Goal: Find specific page/section: Find specific page/section

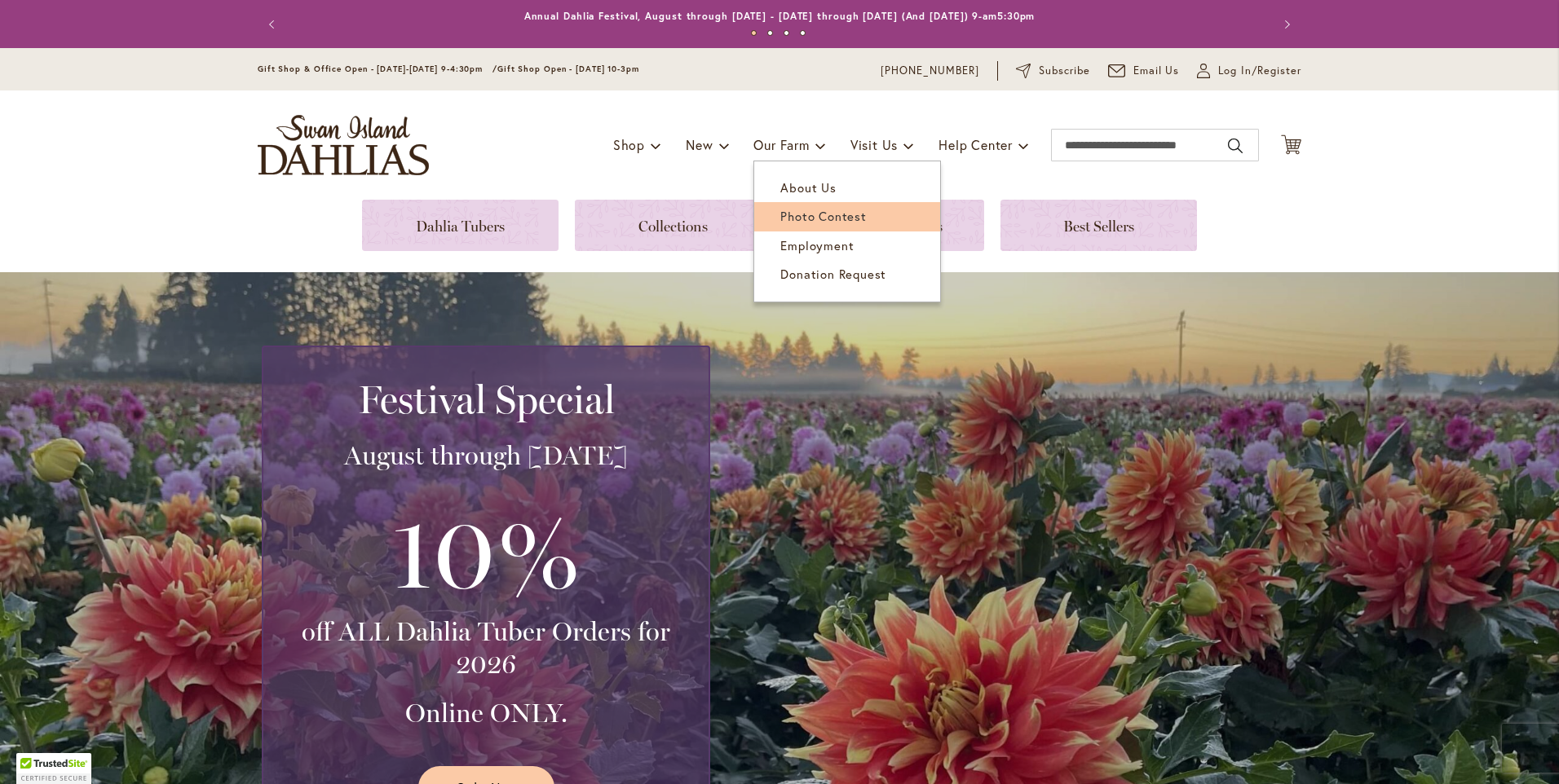
click at [783, 209] on span "Photo Contest" at bounding box center [823, 216] width 85 height 17
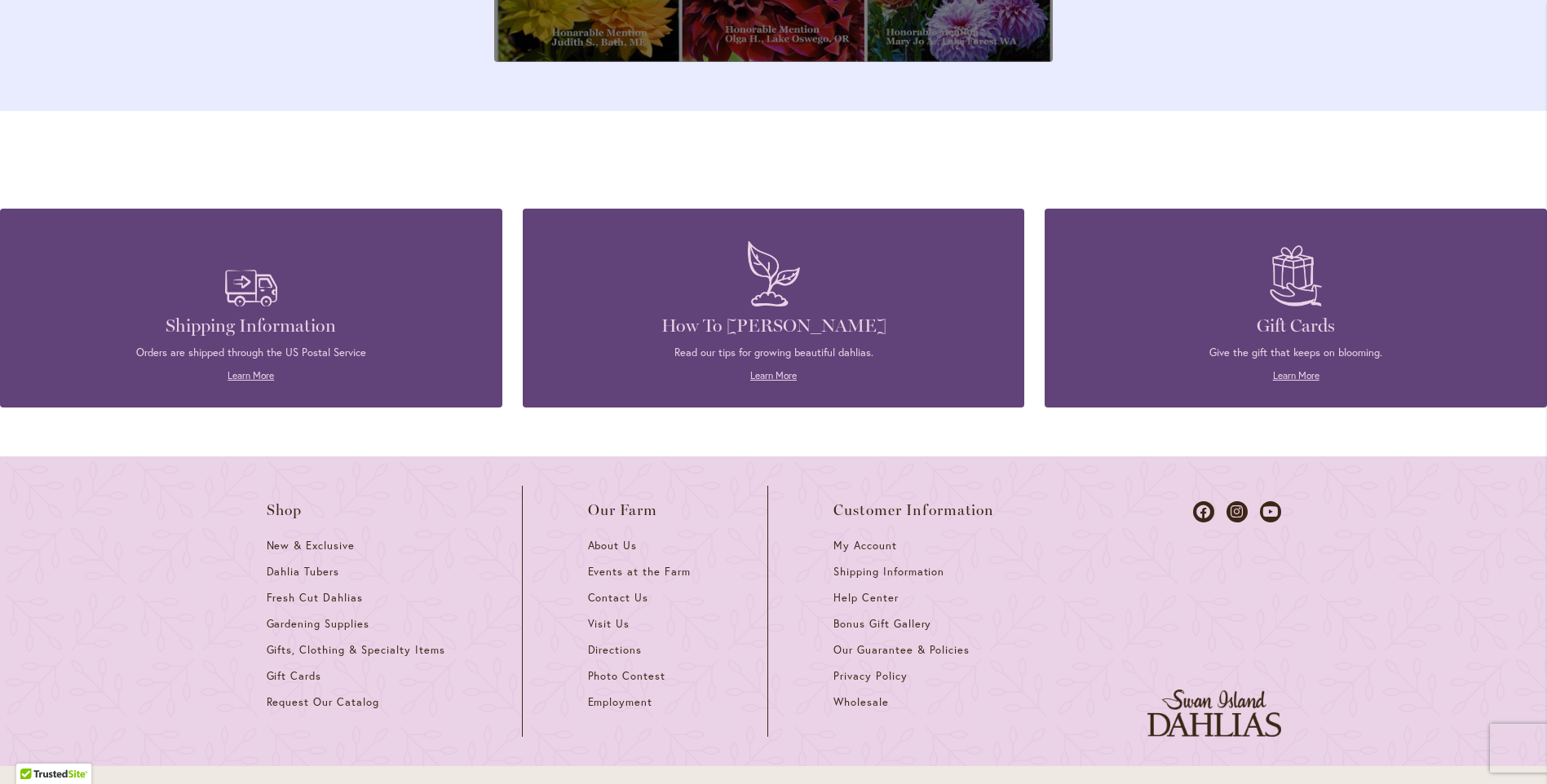
scroll to position [6056, 0]
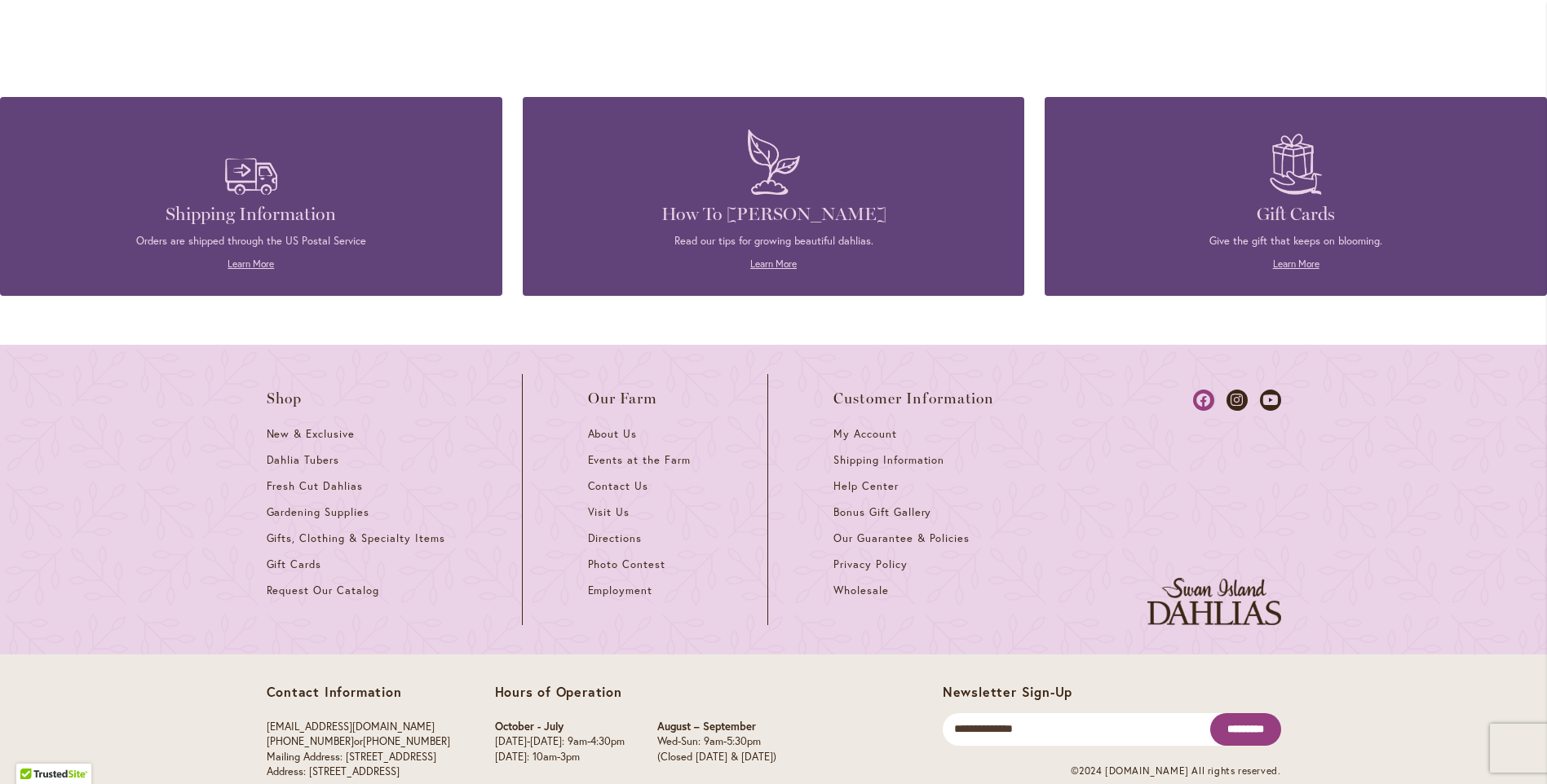
click at [1198, 389] on icon at bounding box center [1203, 400] width 21 height 21
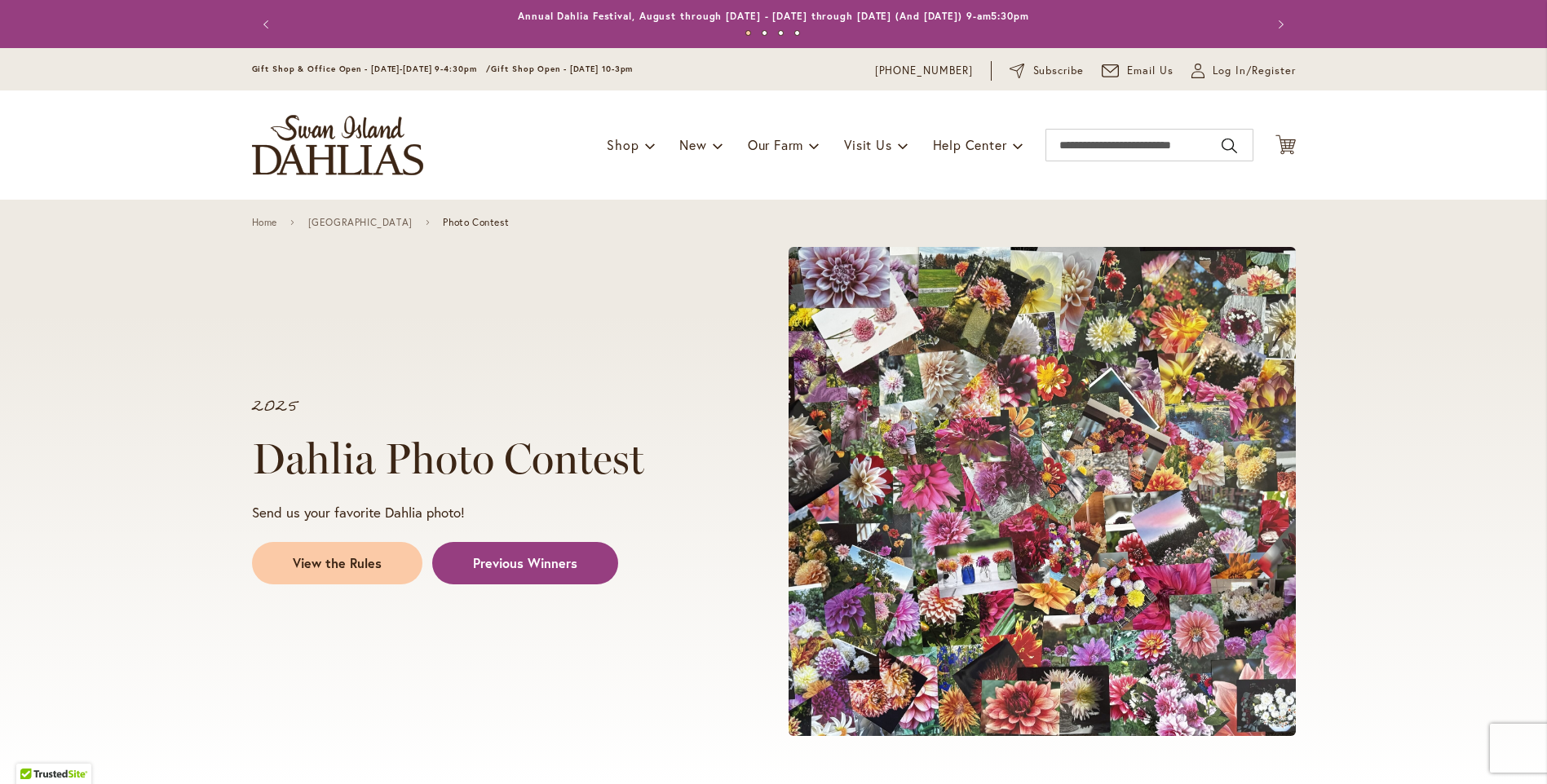
scroll to position [6056, 0]
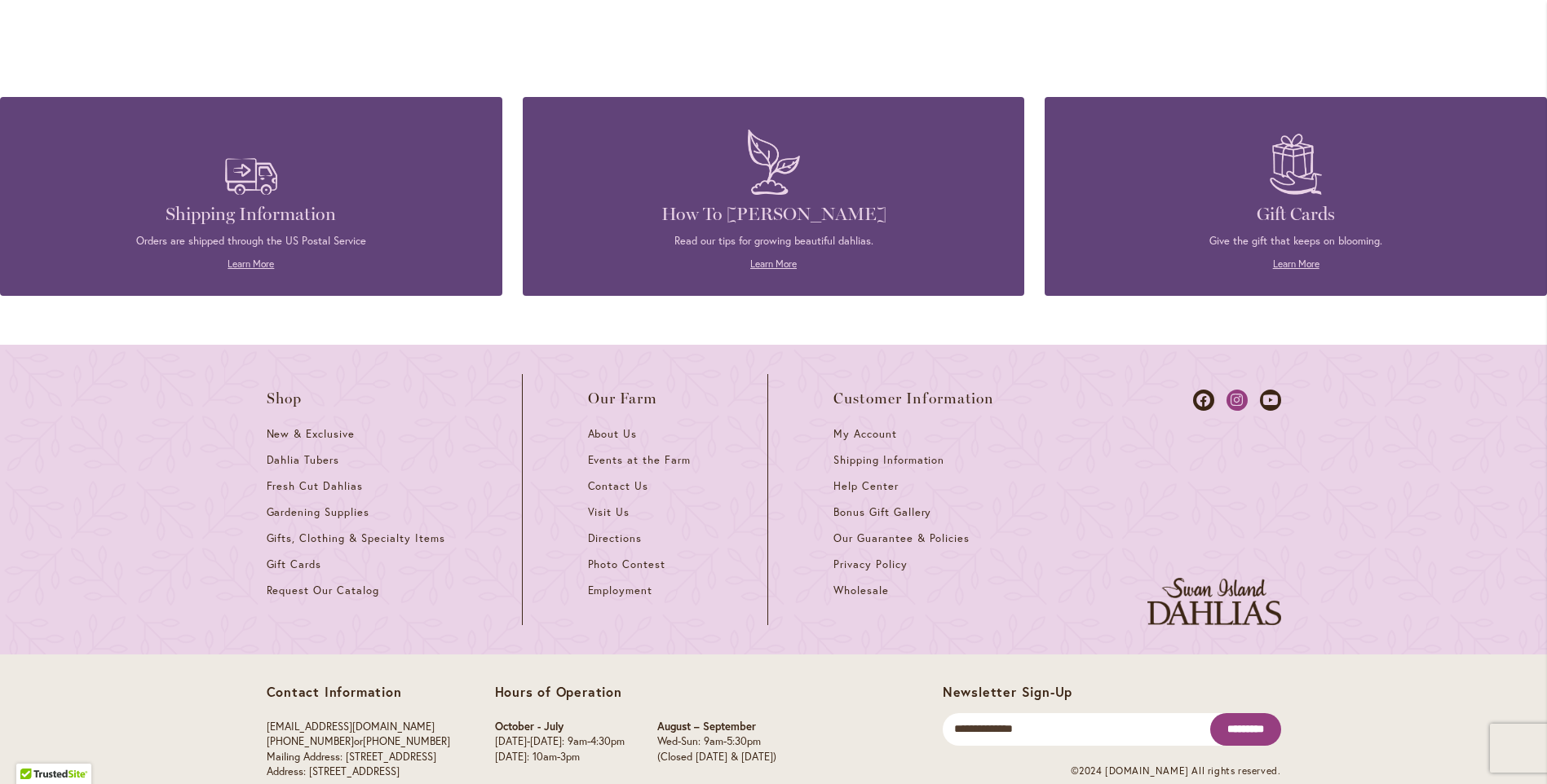
click at [1237, 389] on icon at bounding box center [1237, 400] width 21 height 21
